Goal: Task Accomplishment & Management: Manage account settings

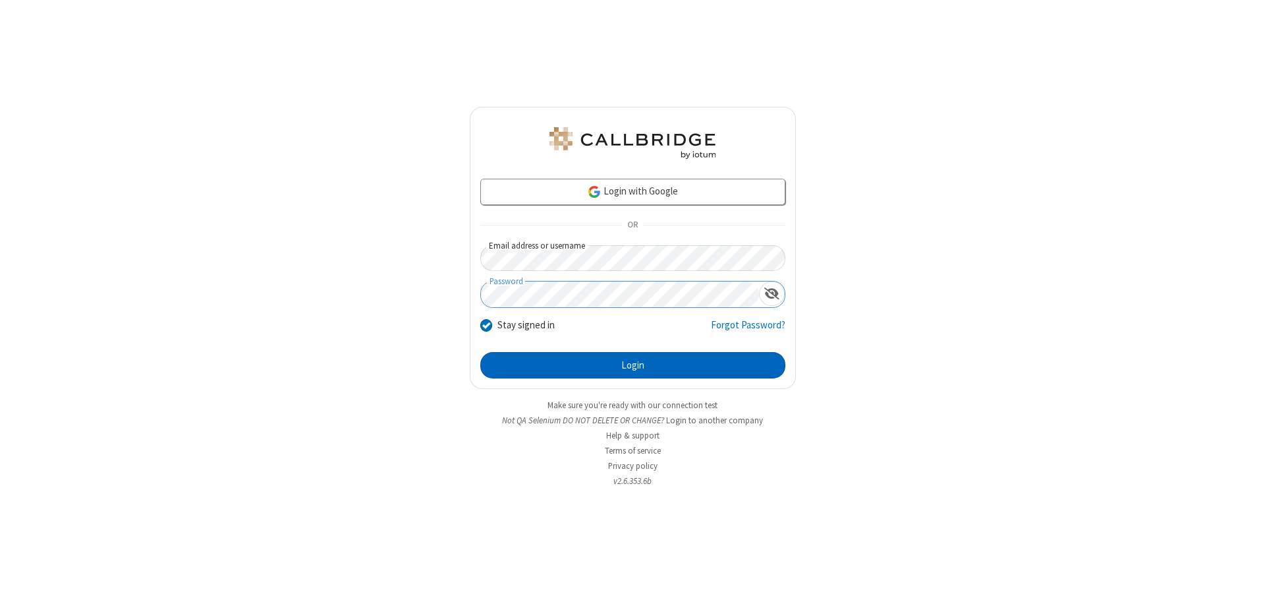
click at [633, 365] on button "Login" at bounding box center [632, 365] width 305 height 26
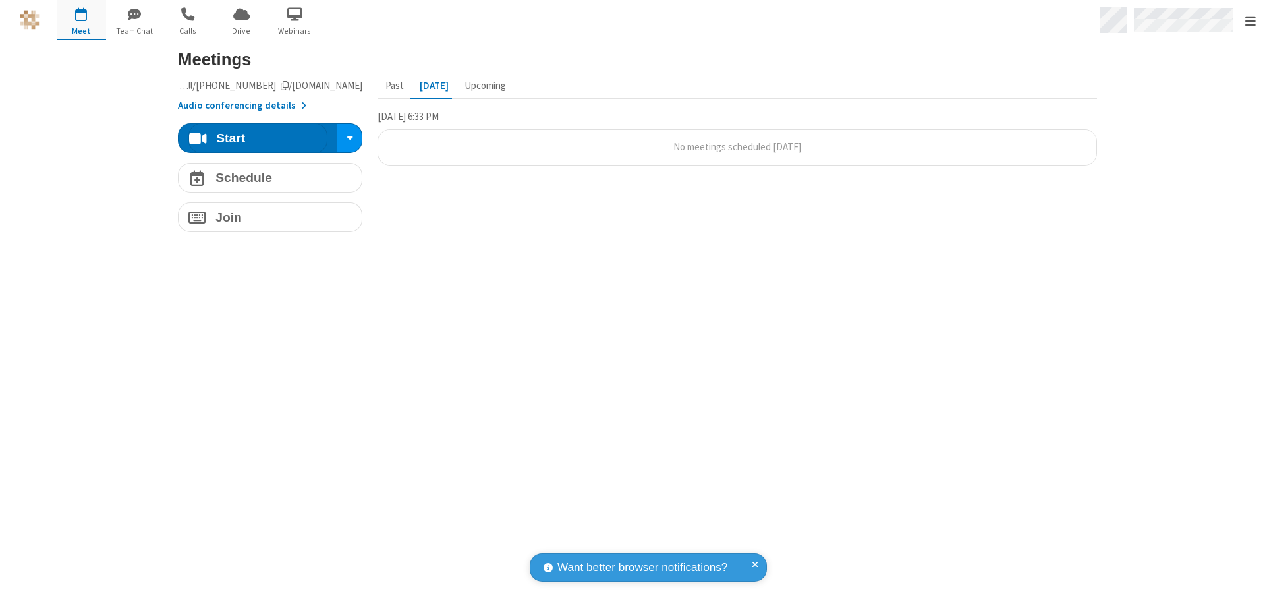
click at [1250, 20] on span "Open menu" at bounding box center [1250, 20] width 11 height 13
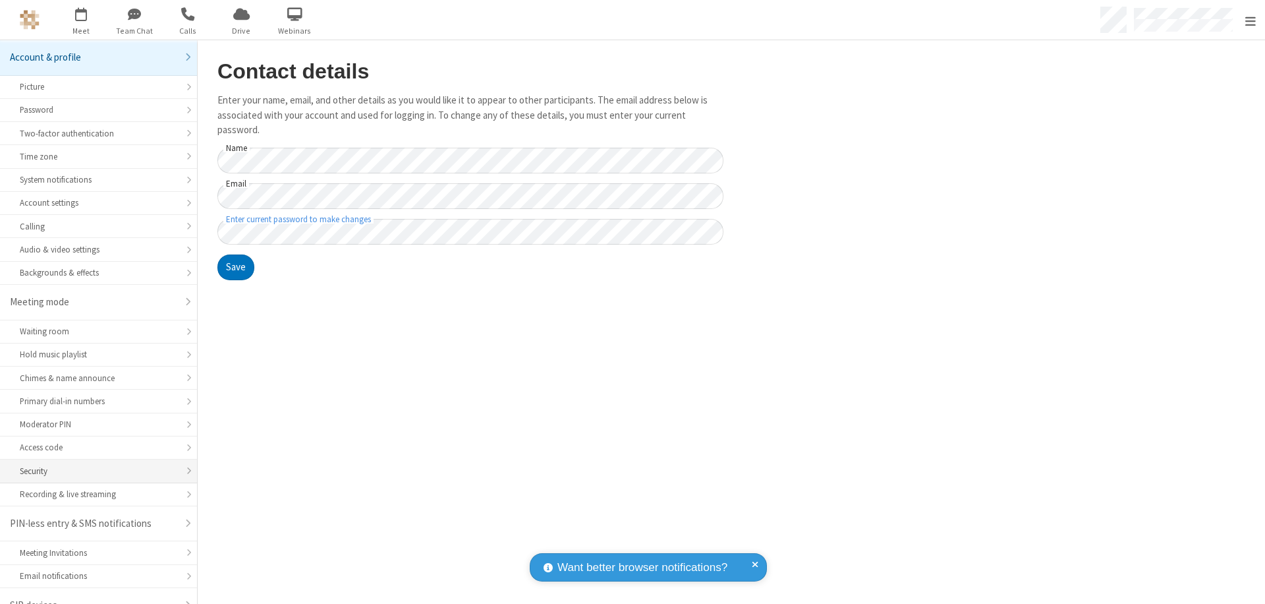
click at [94, 465] on div "Security" at bounding box center [98, 471] width 157 height 13
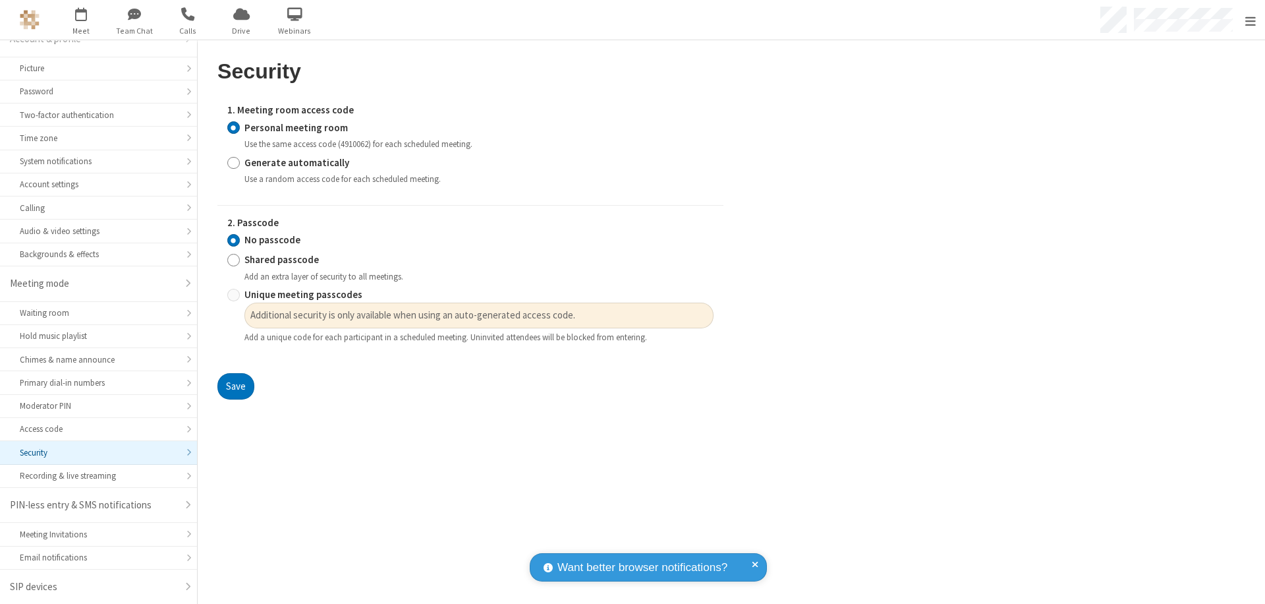
click at [233, 127] on input "Personal meeting room" at bounding box center [233, 128] width 13 height 14
click at [233, 240] on input "No passcode" at bounding box center [233, 240] width 13 height 14
click at [235, 386] on button "Save" at bounding box center [235, 386] width 37 height 26
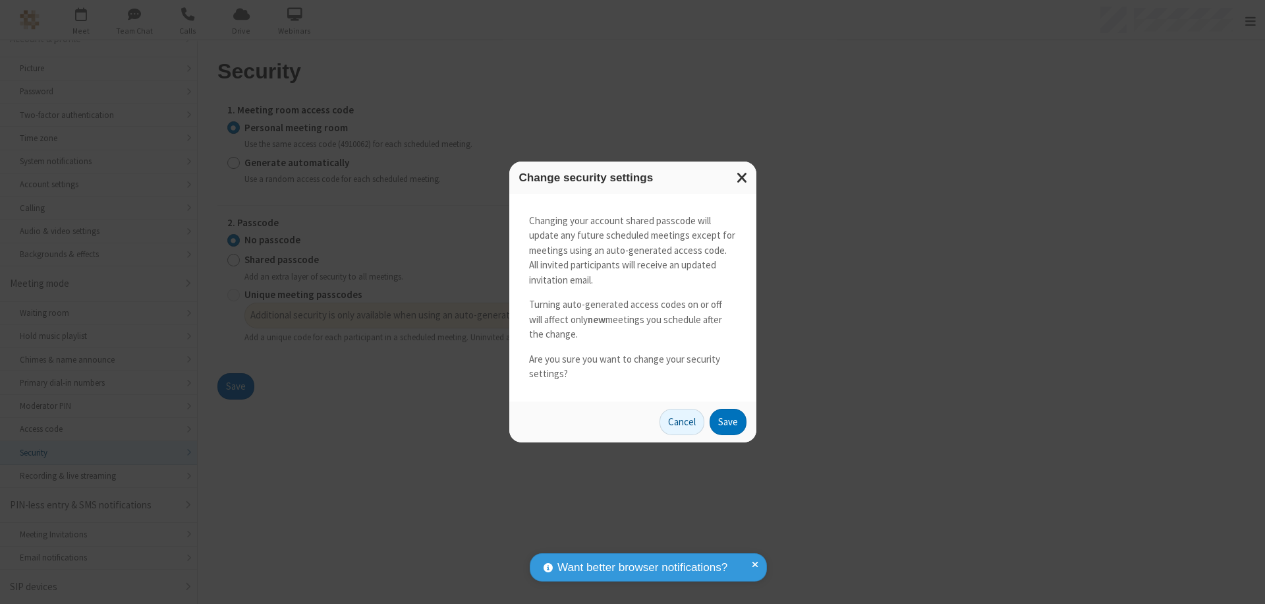
click at [728, 421] on button "Save" at bounding box center [728, 422] width 37 height 26
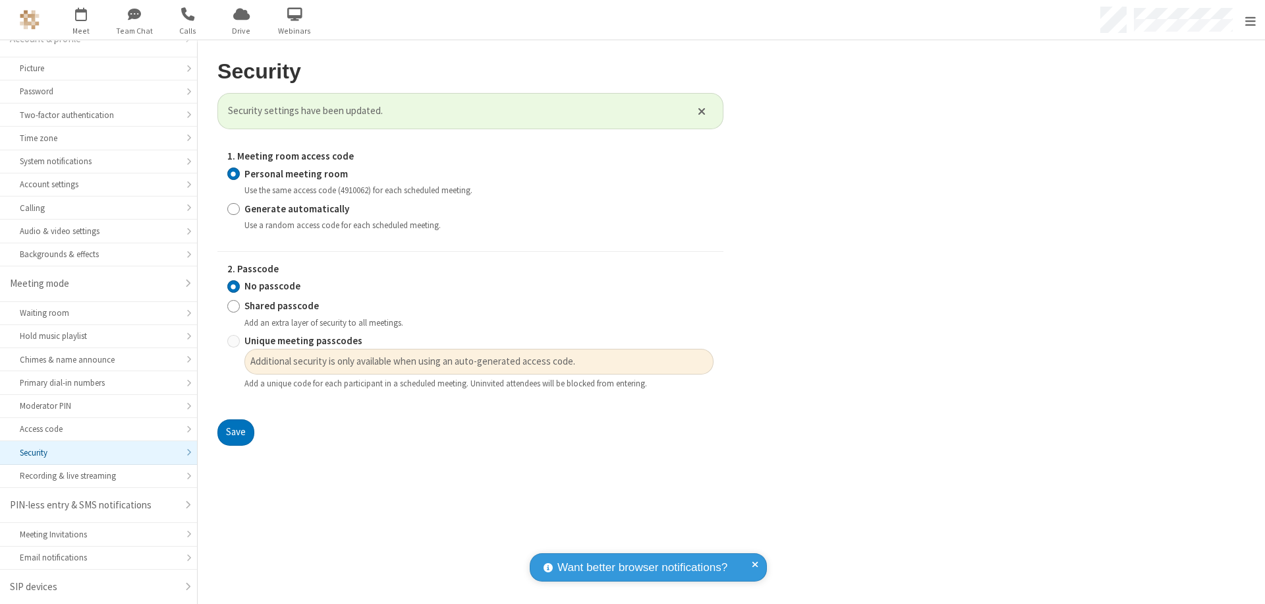
click at [1250, 20] on span "Open menu" at bounding box center [1250, 20] width 11 height 13
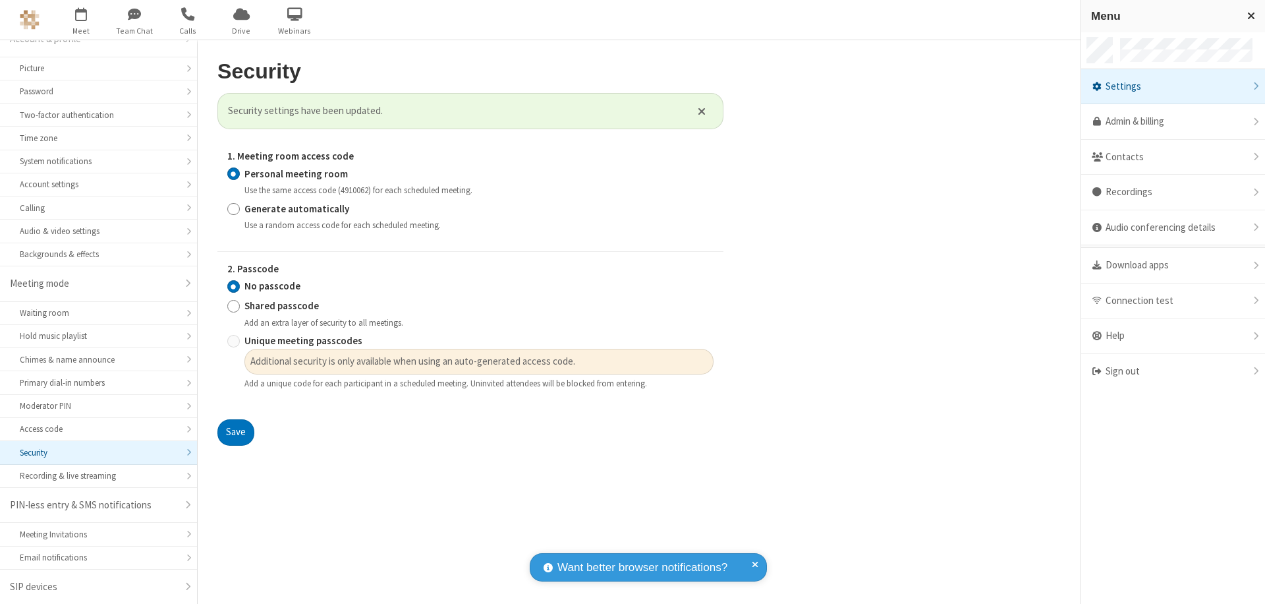
click at [81, 20] on span "button" at bounding box center [81, 14] width 49 height 22
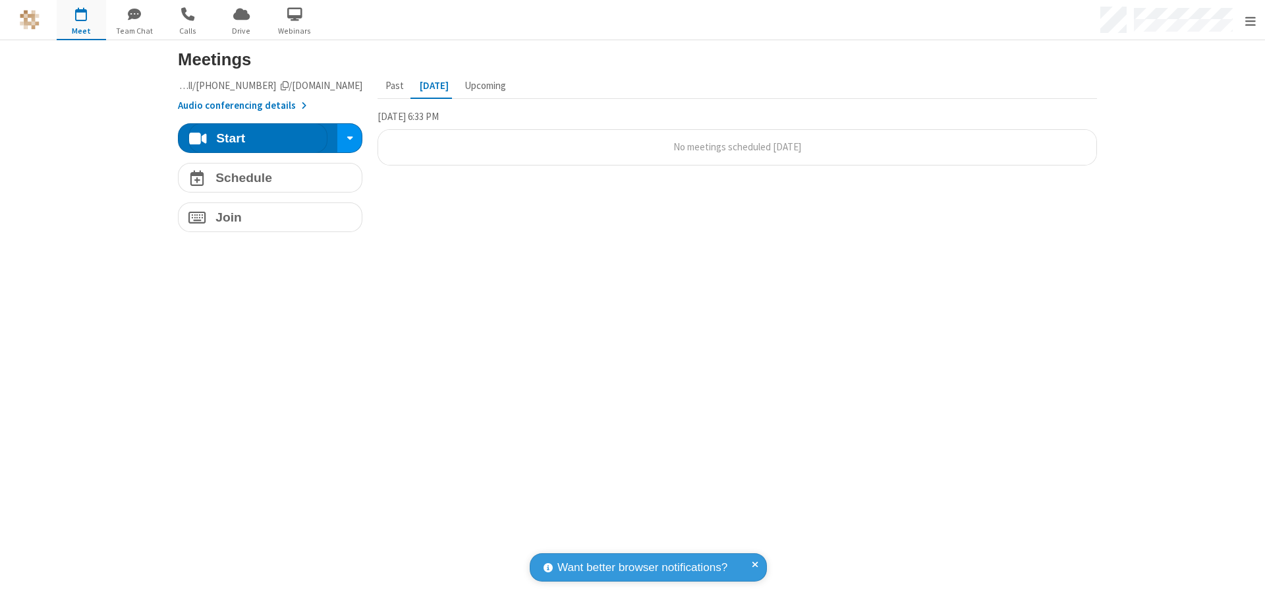
click at [265, 177] on h4 "Schedule" at bounding box center [243, 177] width 57 height 13
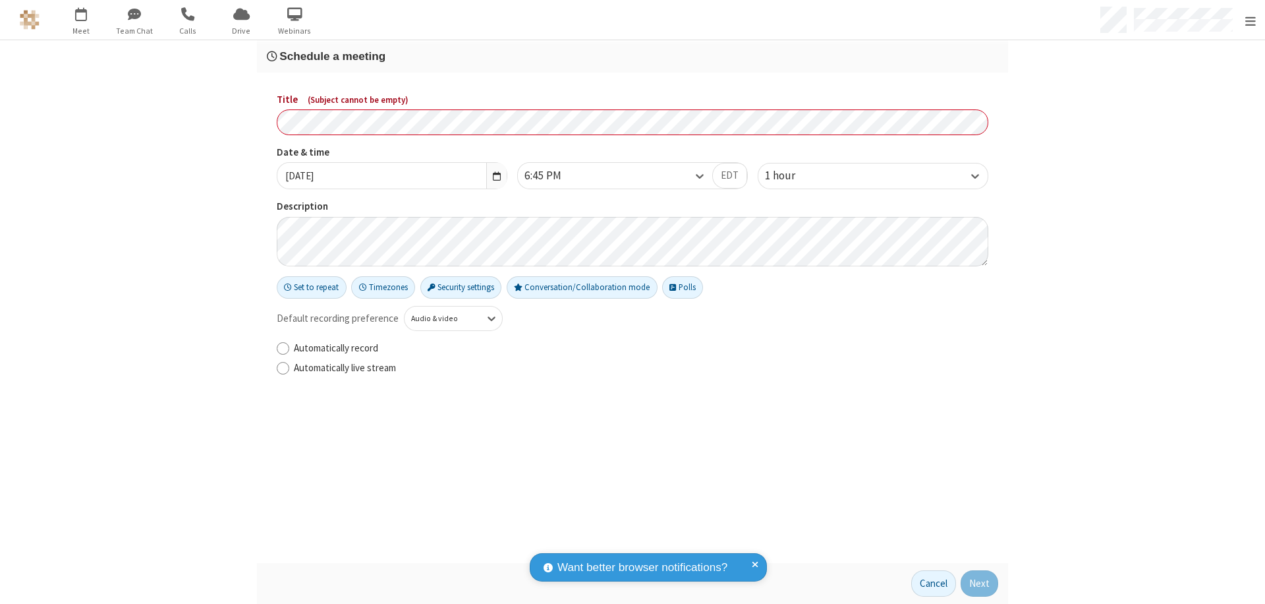
click at [627, 56] on h3 "Schedule a meeting" at bounding box center [632, 56] width 731 height 13
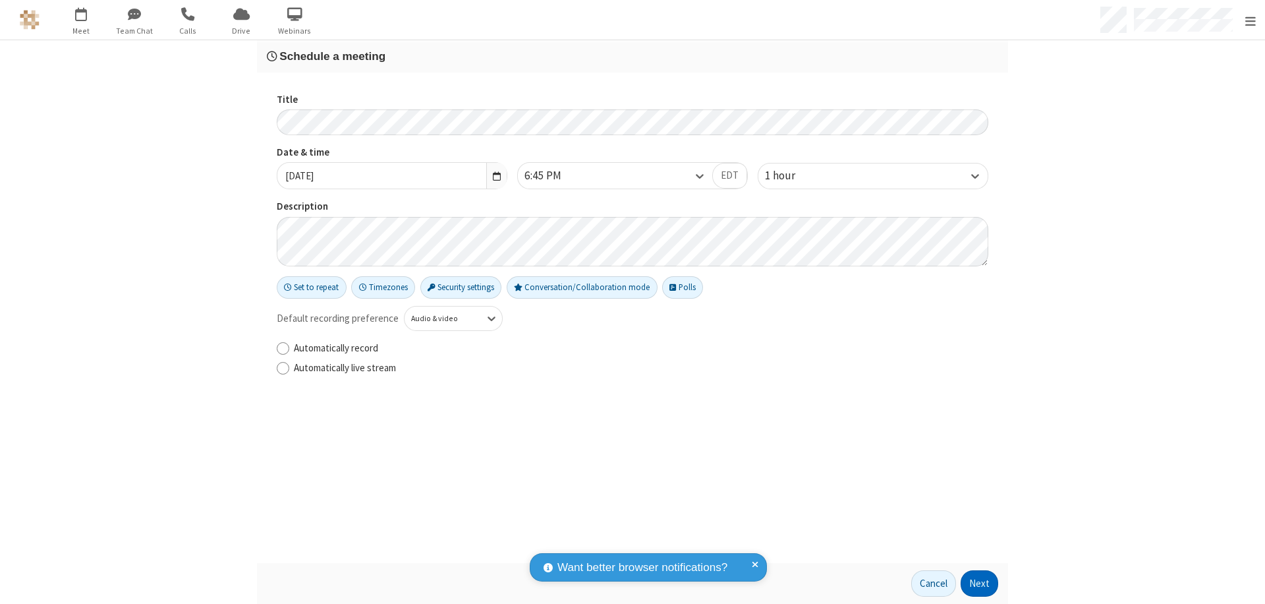
click at [975, 583] on button "Next" at bounding box center [980, 583] width 38 height 26
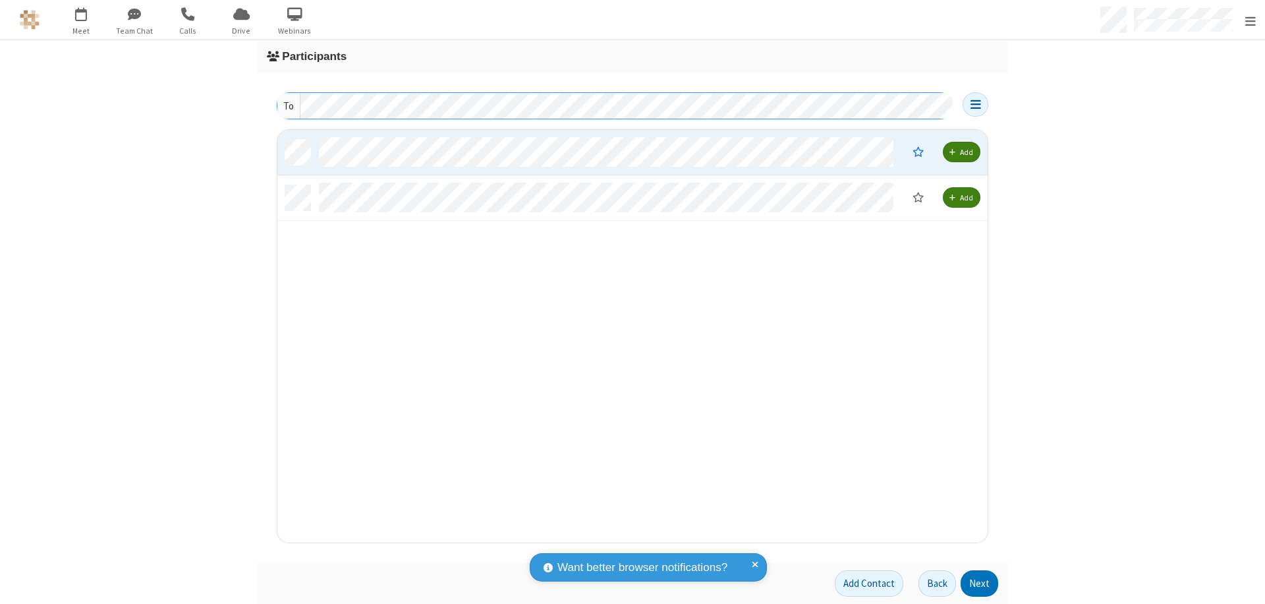
scroll to position [403, 700]
click at [975, 583] on button "Next" at bounding box center [980, 583] width 38 height 26
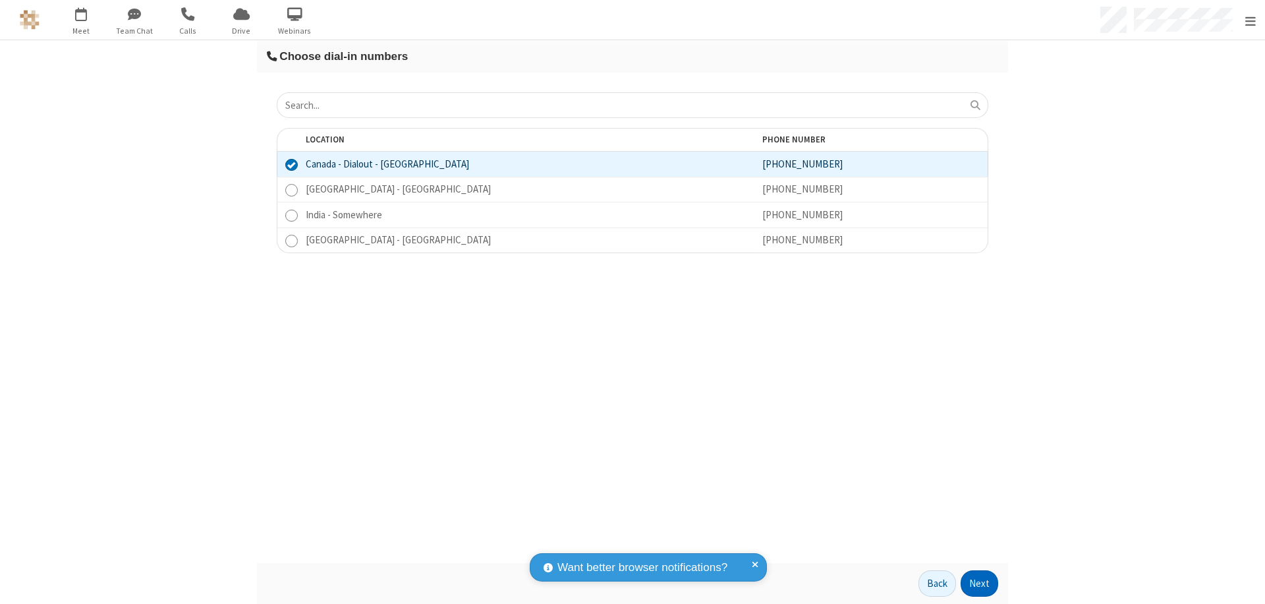
click at [975, 583] on button "Next" at bounding box center [980, 583] width 38 height 26
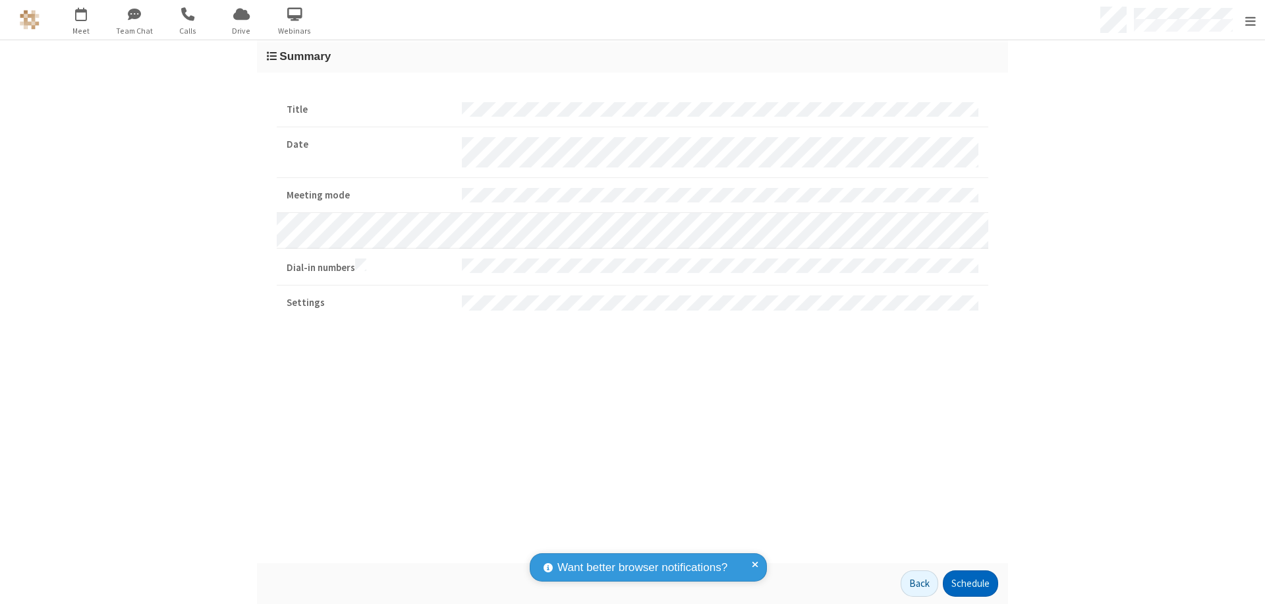
click at [965, 583] on button "Schedule" at bounding box center [970, 583] width 55 height 26
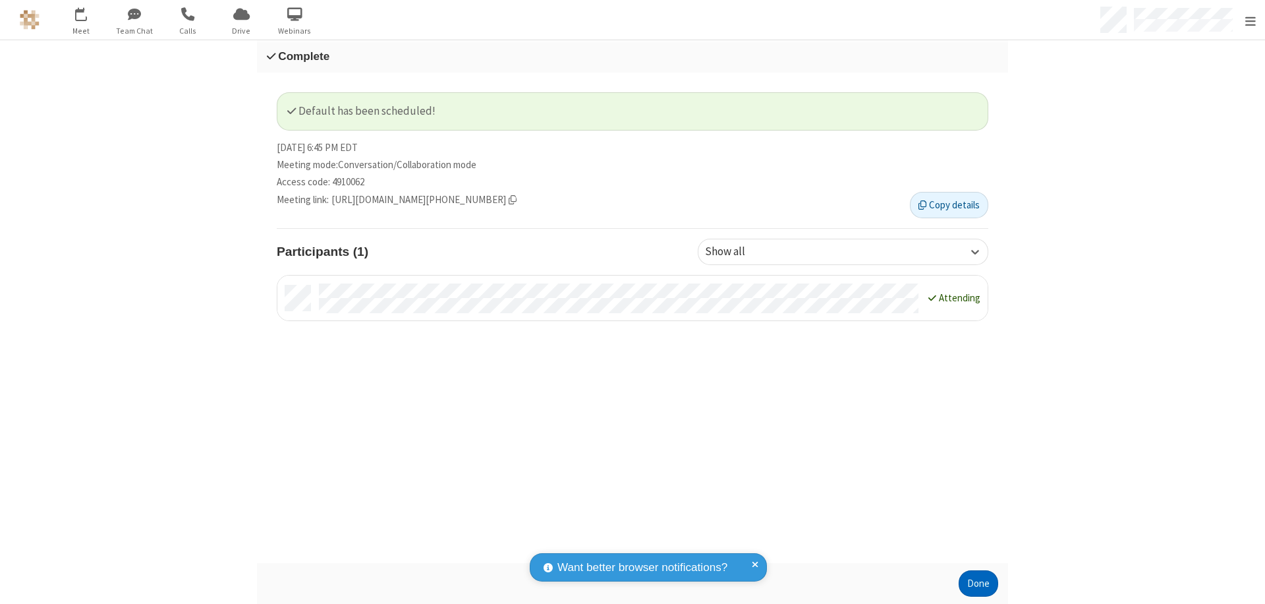
click at [974, 583] on button "Done" at bounding box center [979, 583] width 40 height 26
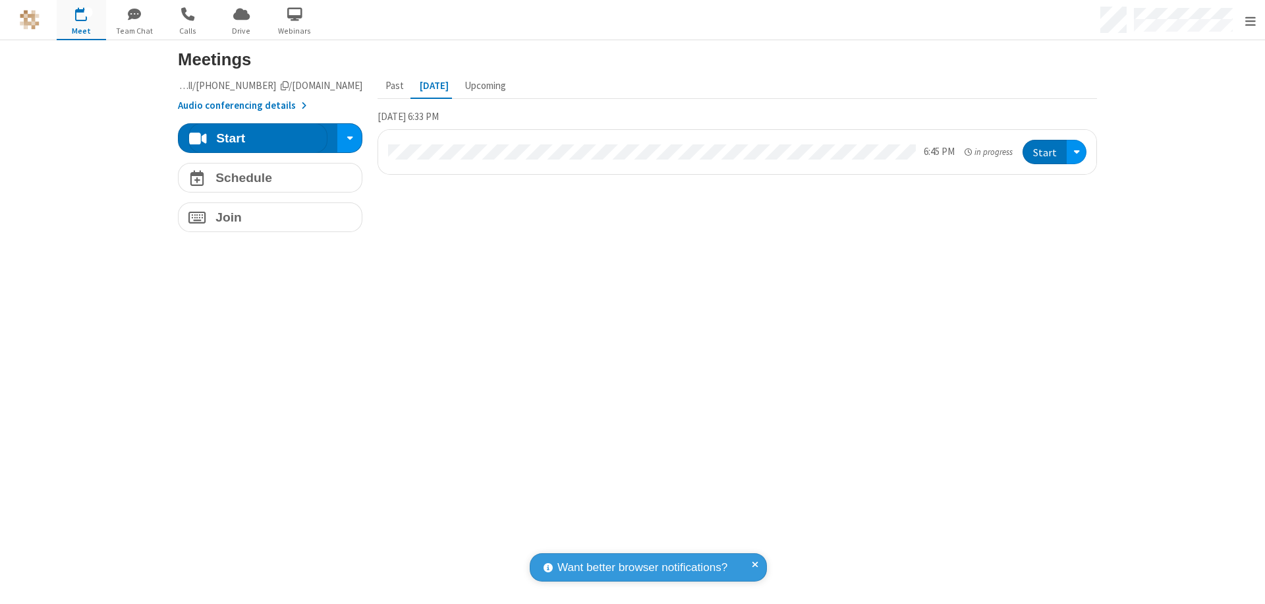
click at [1041, 152] on button "Start" at bounding box center [1045, 152] width 44 height 24
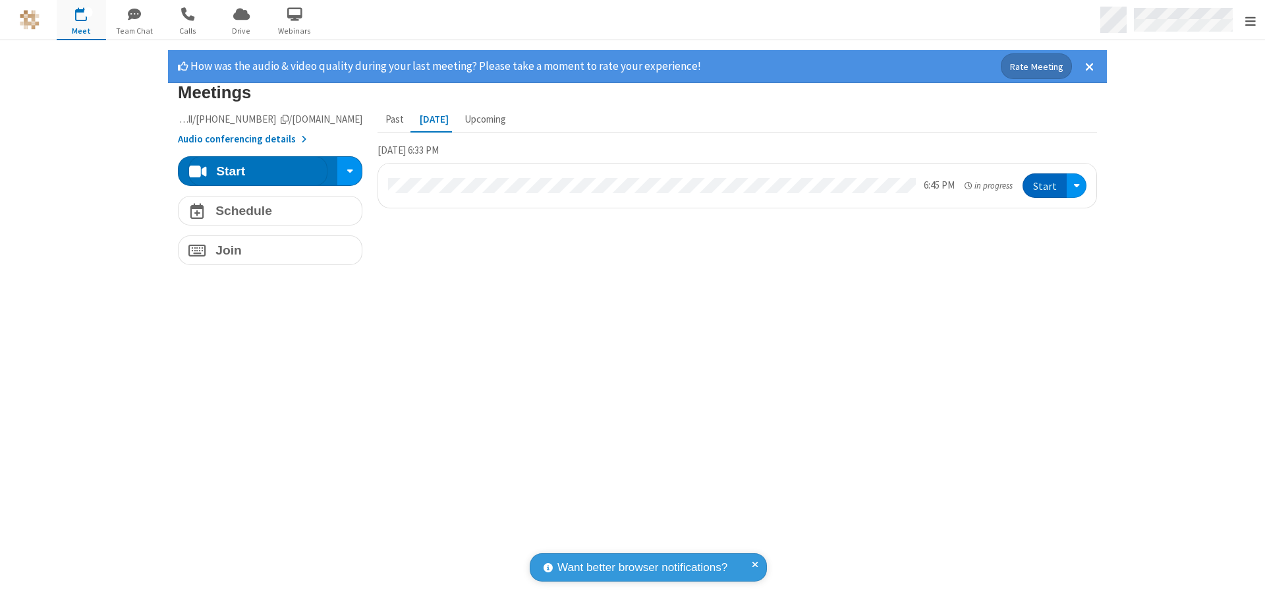
click at [1250, 20] on span "Open menu" at bounding box center [1250, 20] width 11 height 13
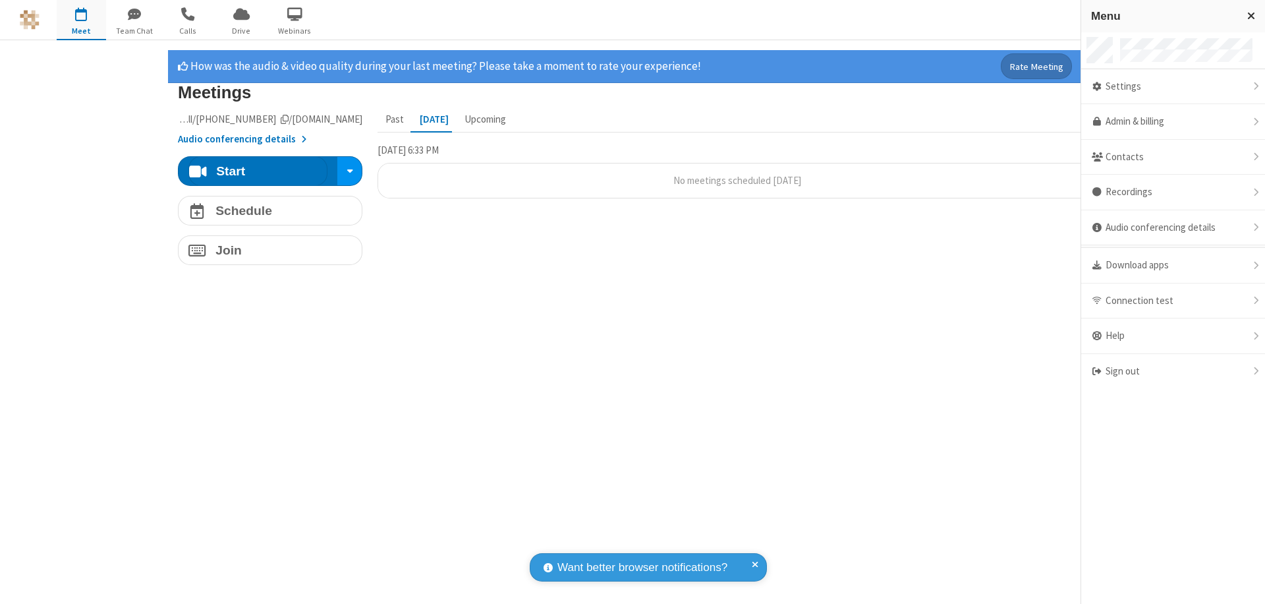
click at [1173, 86] on div "Settings" at bounding box center [1173, 87] width 184 height 36
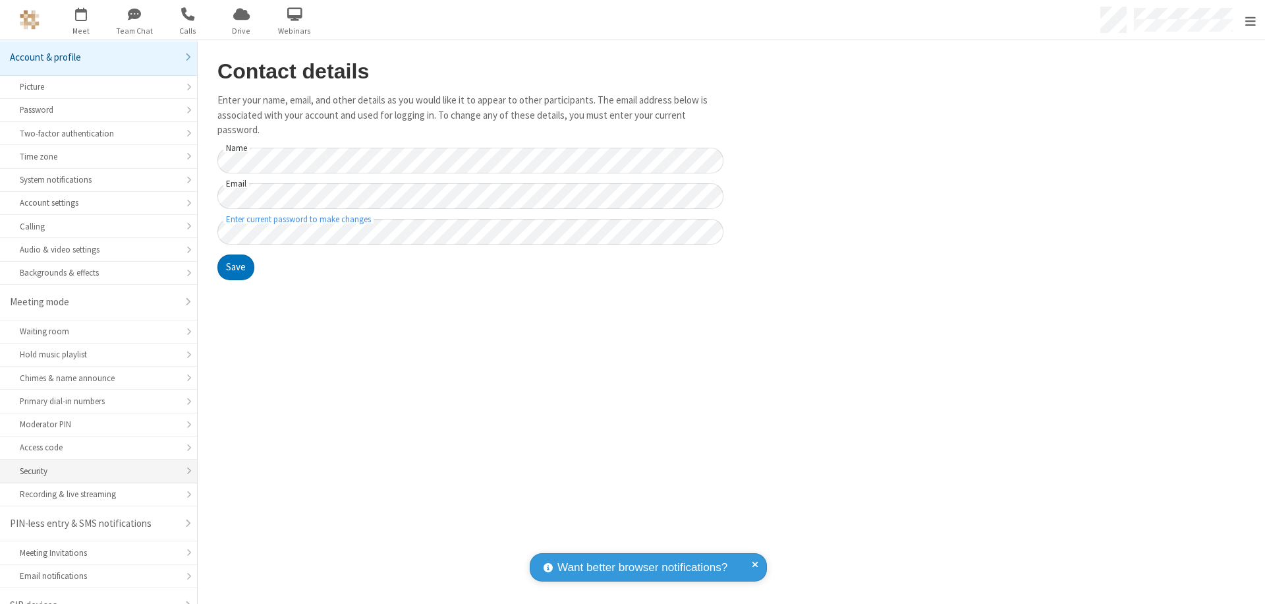
click at [94, 465] on div "Security" at bounding box center [98, 471] width 157 height 13
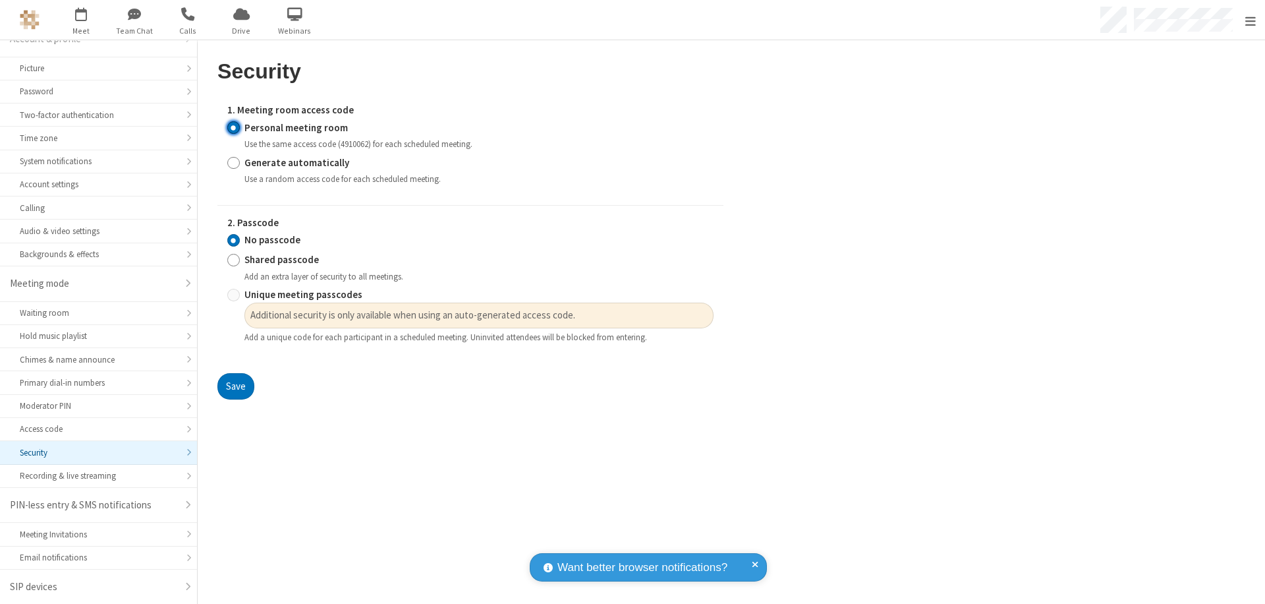
click at [233, 127] on input "Personal meeting room" at bounding box center [233, 128] width 13 height 14
click at [233, 240] on input "No passcode" at bounding box center [233, 240] width 13 height 14
click at [235, 386] on button "Save" at bounding box center [235, 386] width 37 height 26
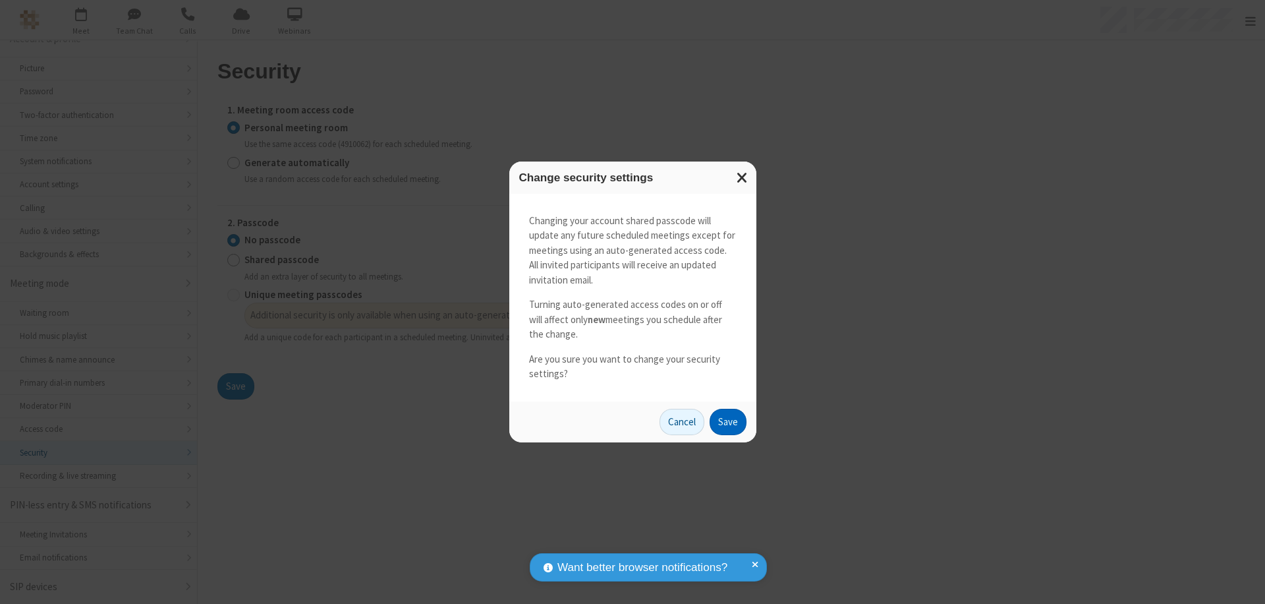
click at [728, 421] on button "Save" at bounding box center [728, 422] width 37 height 26
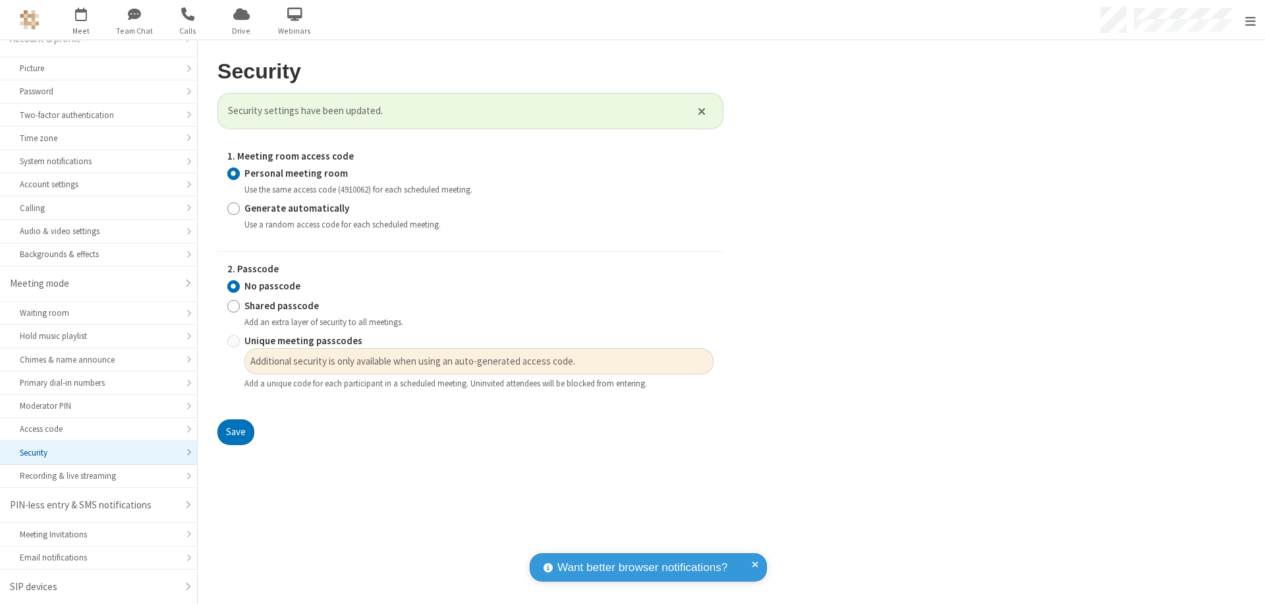
click at [1250, 20] on span "Open menu" at bounding box center [1250, 20] width 11 height 13
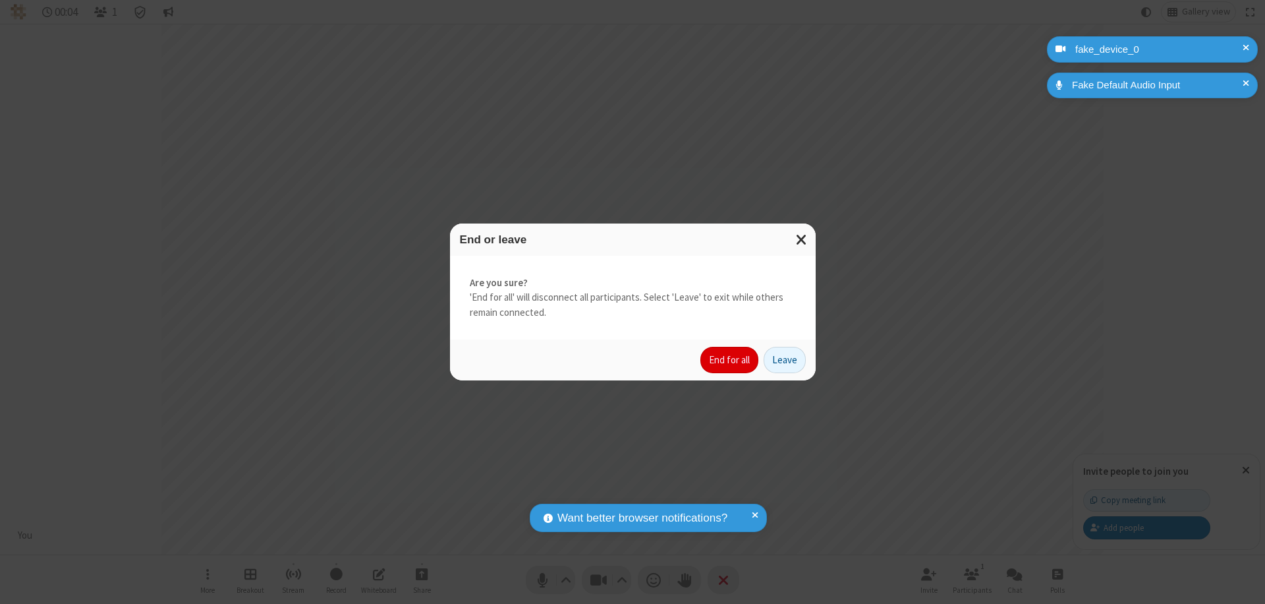
click at [730, 360] on button "End for all" at bounding box center [729, 360] width 58 height 26
